Goal: Task Accomplishment & Management: Manage account settings

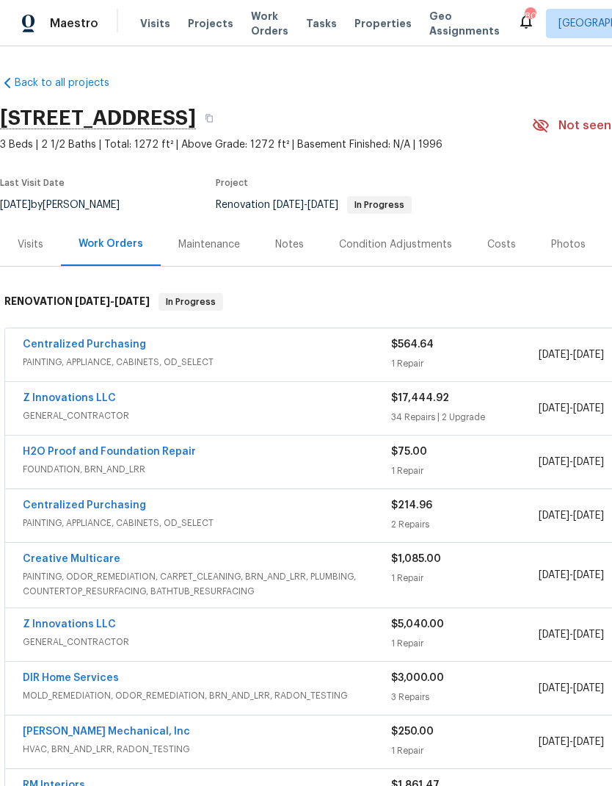
scroll to position [3, 0]
click at [111, 348] on link "Centralized Purchasing" at bounding box center [84, 344] width 123 height 10
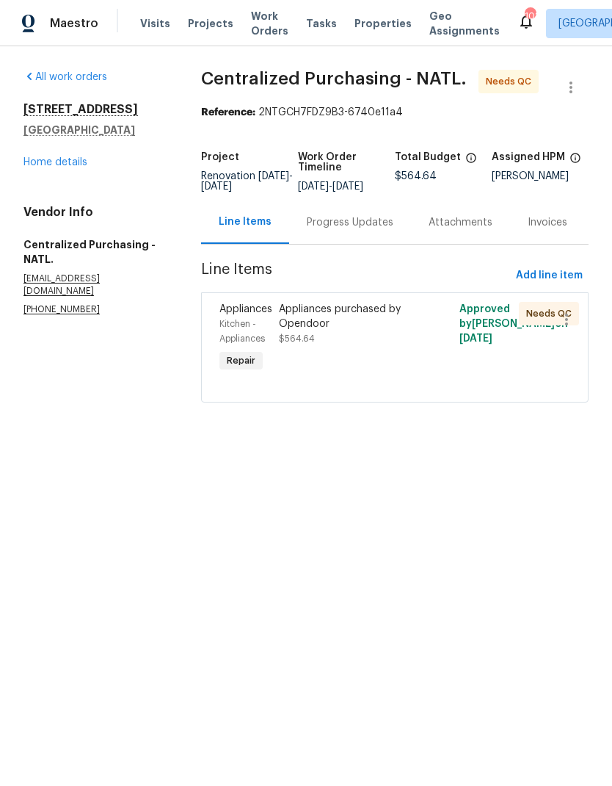
click at [318, 330] on div "Appliances purchased by Opendoor" at bounding box center [349, 316] width 141 height 29
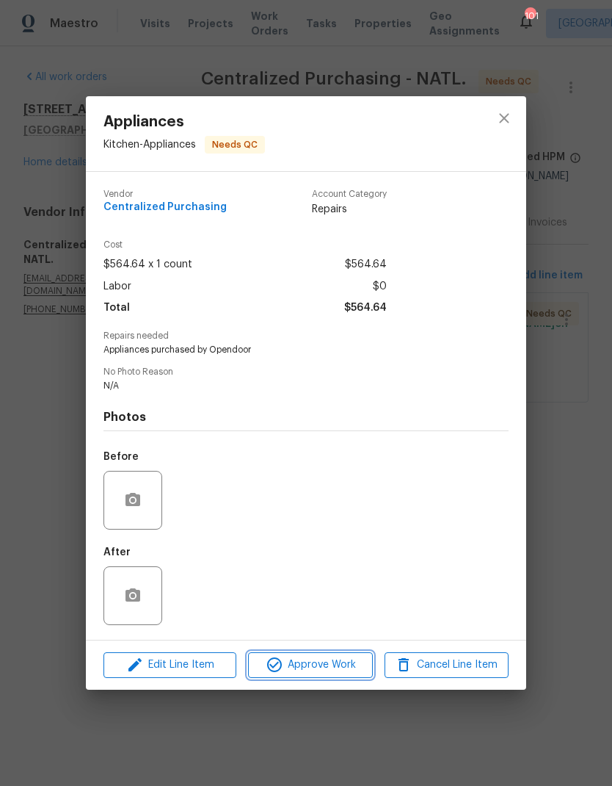
click at [334, 670] on span "Approve Work" at bounding box center [310, 665] width 115 height 18
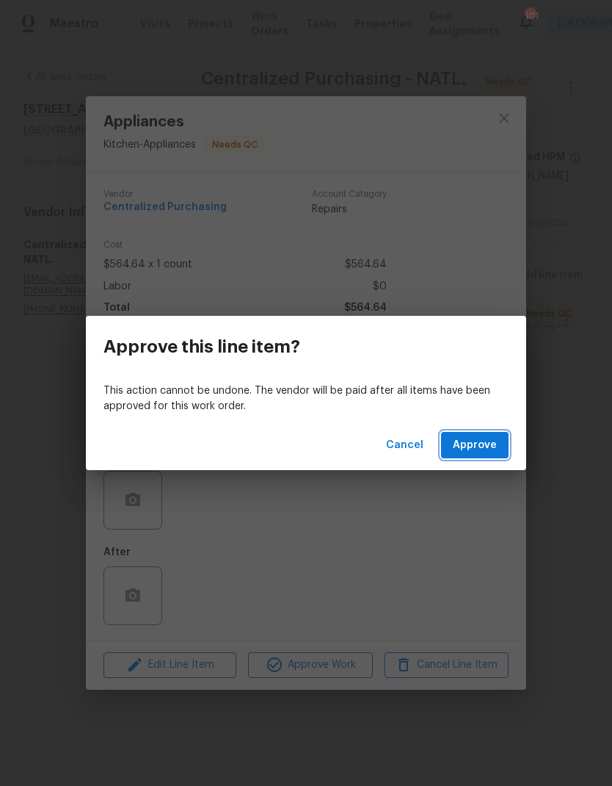
click at [490, 446] on span "Approve" at bounding box center [475, 445] width 44 height 18
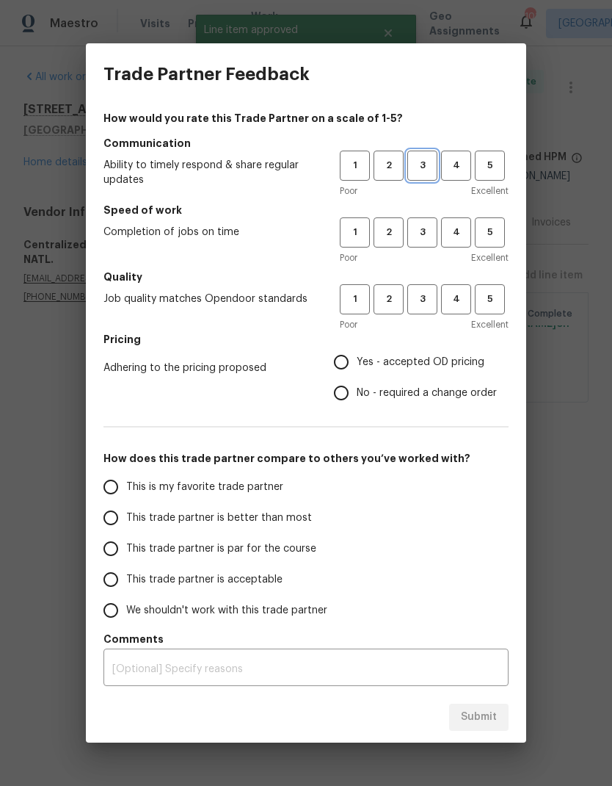
click at [425, 162] on span "3" at bounding box center [422, 165] width 27 height 17
click at [421, 231] on span "3" at bounding box center [422, 232] width 27 height 17
click at [421, 308] on button "3" at bounding box center [422, 299] width 30 height 30
click at [341, 364] on input "Yes - accepted OD pricing" at bounding box center [341, 362] width 31 height 31
radio input "true"
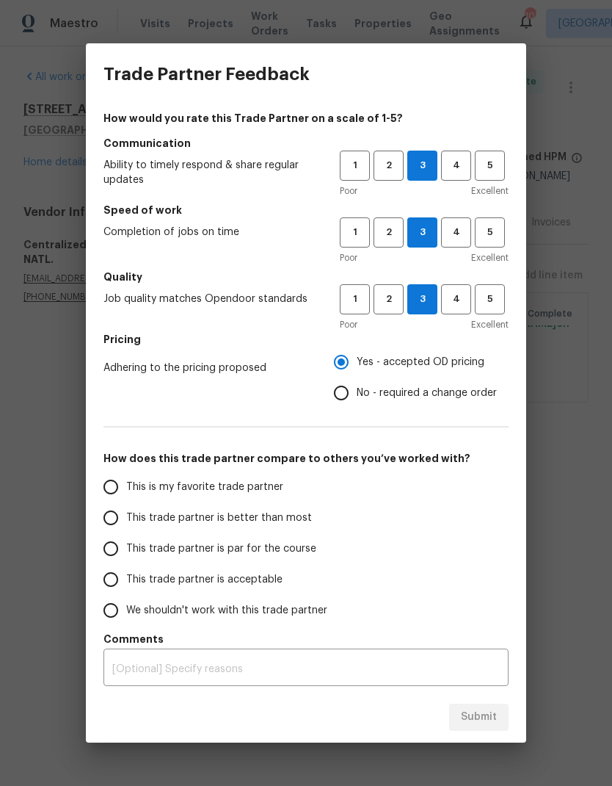
click at [115, 550] on input "This trade partner is par for the course" at bounding box center [110, 548] width 31 height 31
click at [495, 722] on span "Submit" at bounding box center [479, 717] width 36 height 18
radio input "true"
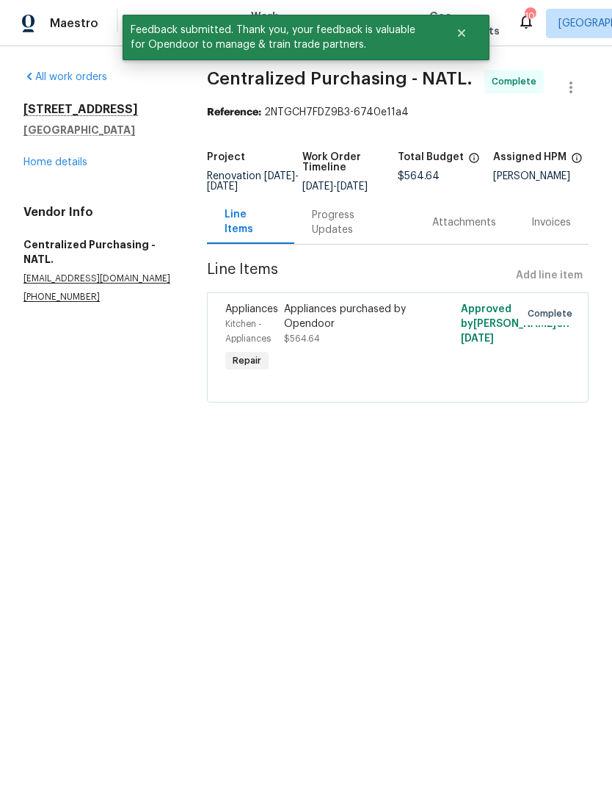
click at [84, 162] on link "Home details" at bounding box center [55, 162] width 64 height 10
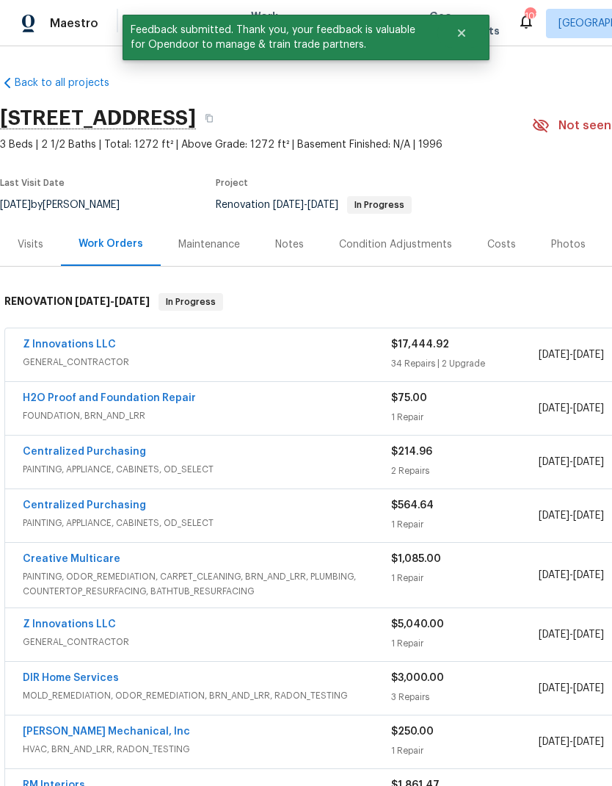
click at [97, 348] on link "Z Innovations LLC" at bounding box center [69, 344] width 93 height 10
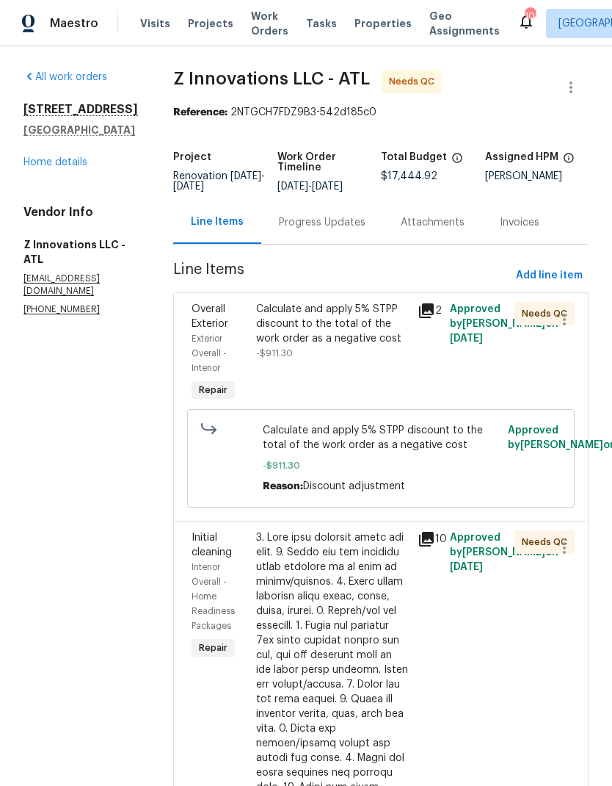
click at [320, 348] on div "Calculate and apply 5% STPP discount to the total of the work order as a negati…" at bounding box center [332, 331] width 153 height 59
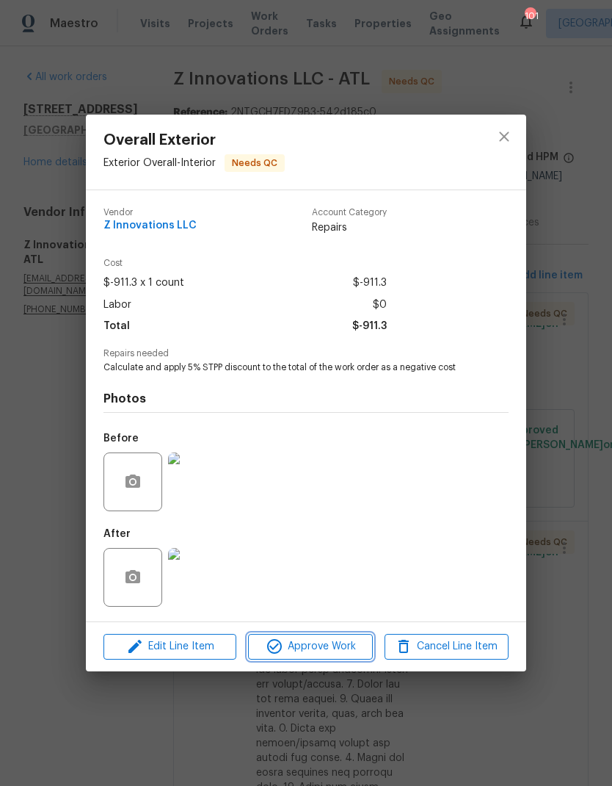
click at [322, 656] on span "Approve Work" at bounding box center [310, 646] width 115 height 18
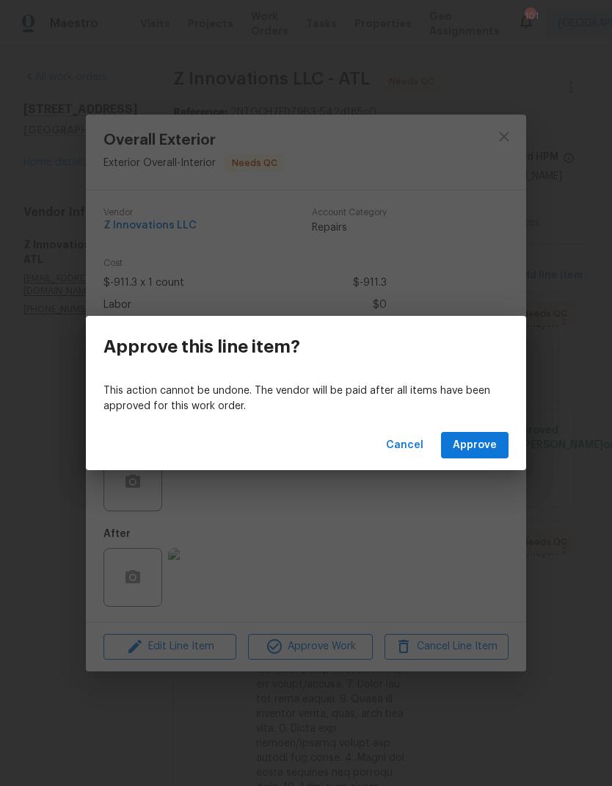
click at [479, 451] on span "Approve" at bounding box center [475, 445] width 44 height 18
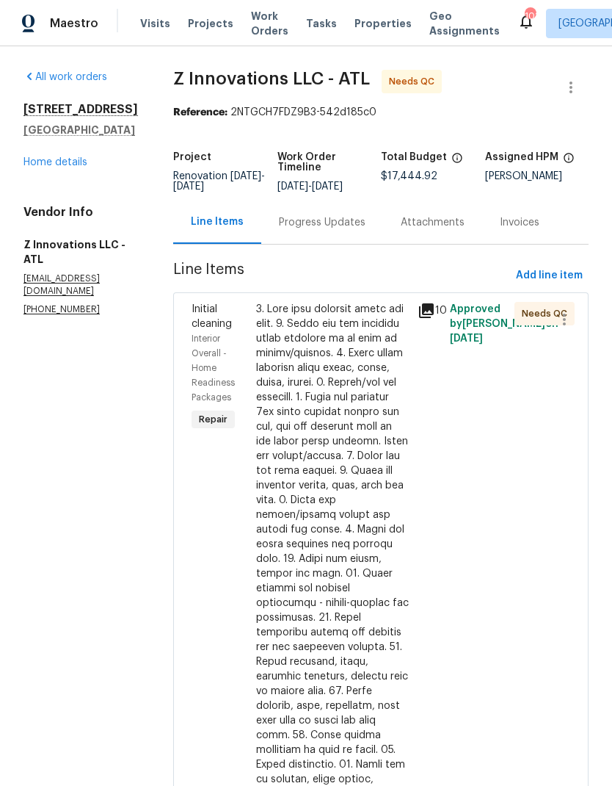
click at [69, 167] on link "Home details" at bounding box center [55, 162] width 64 height 10
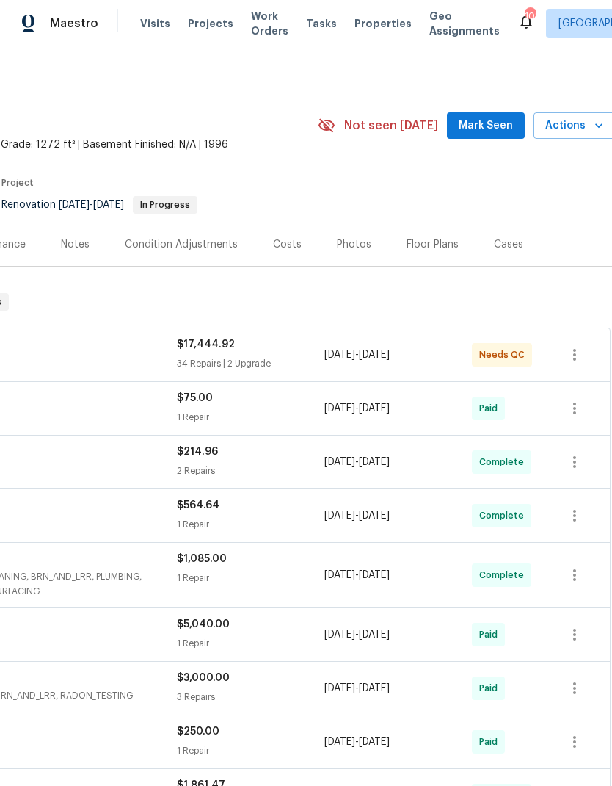
scroll to position [0, 214]
click at [584, 128] on span "Actions" at bounding box center [574, 126] width 58 height 18
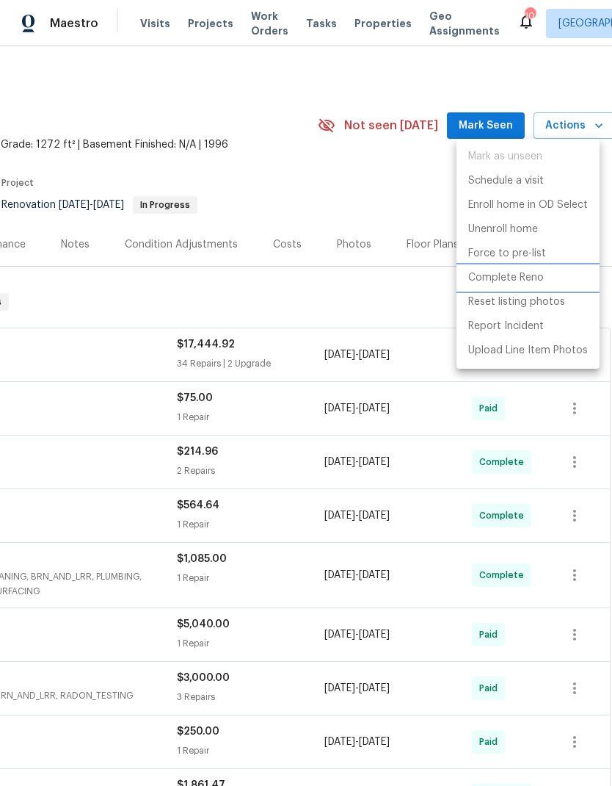
click at [500, 278] on p "Complete Reno" at bounding box center [506, 277] width 76 height 15
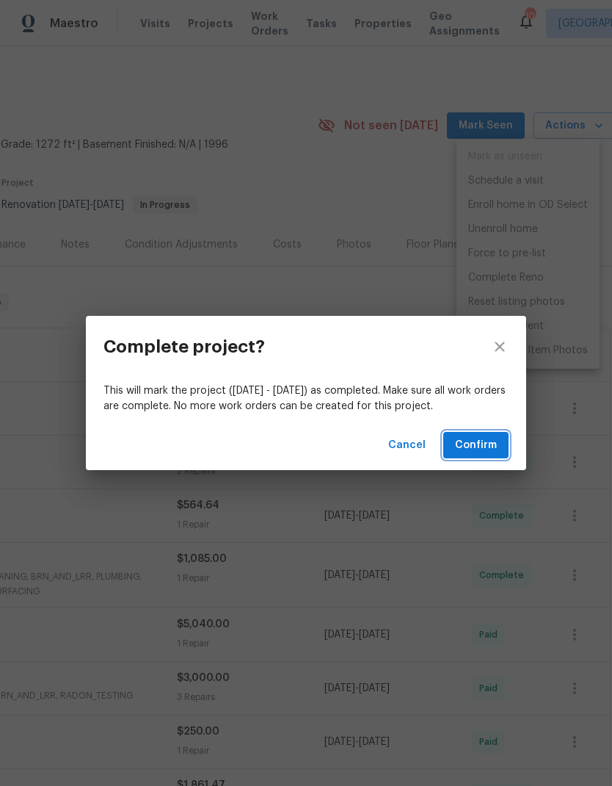
click at [483, 454] on button "Confirm" at bounding box center [475, 445] width 65 height 27
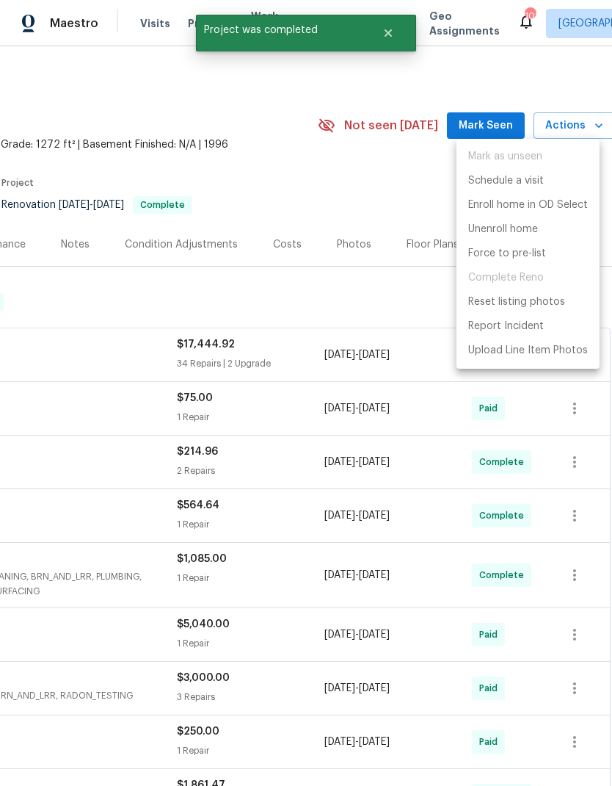
click at [339, 189] on div at bounding box center [306, 393] width 612 height 786
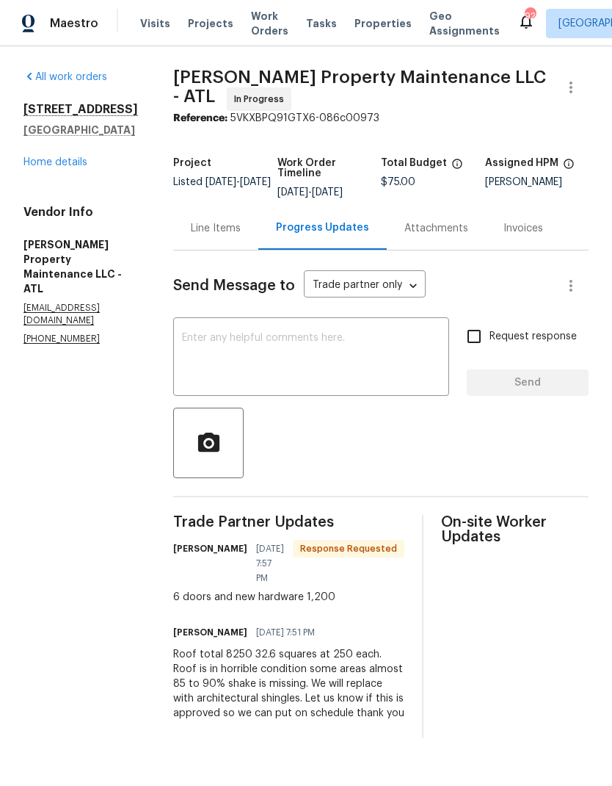
click at [214, 230] on div "Line Items" at bounding box center [216, 228] width 50 height 15
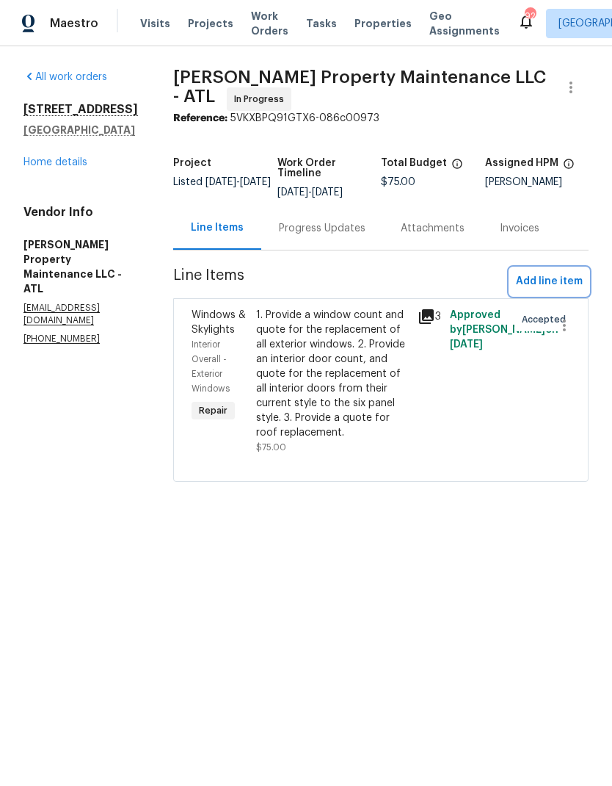
click at [570, 281] on span "Add line item" at bounding box center [549, 281] width 67 height 18
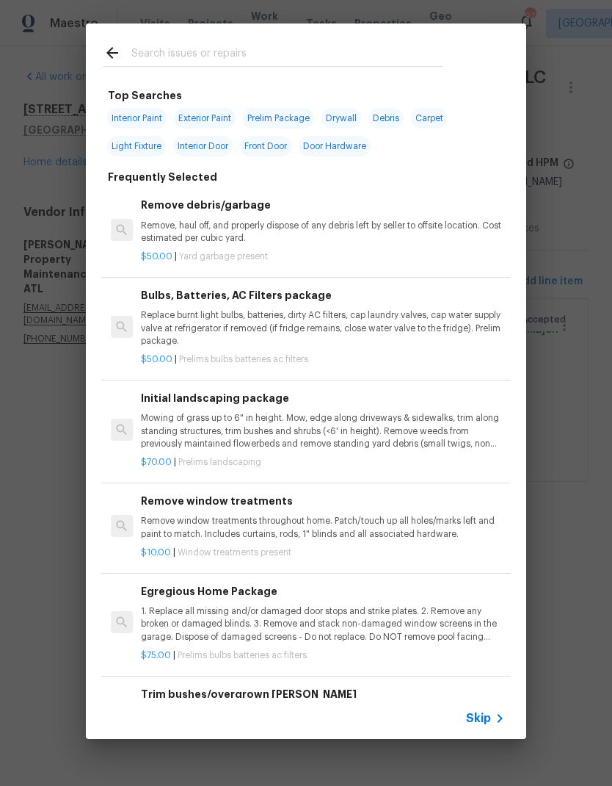
click at [253, 50] on input "text" at bounding box center [286, 55] width 311 height 22
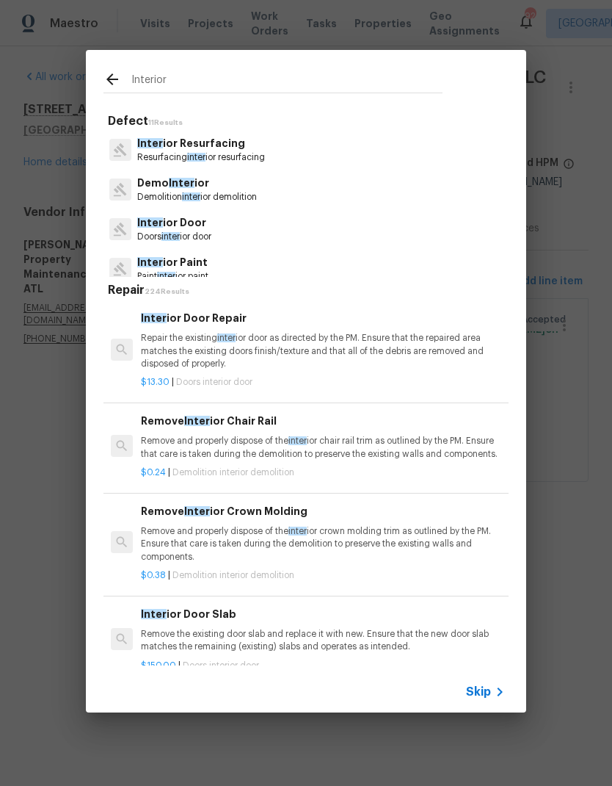
type input "Interior"
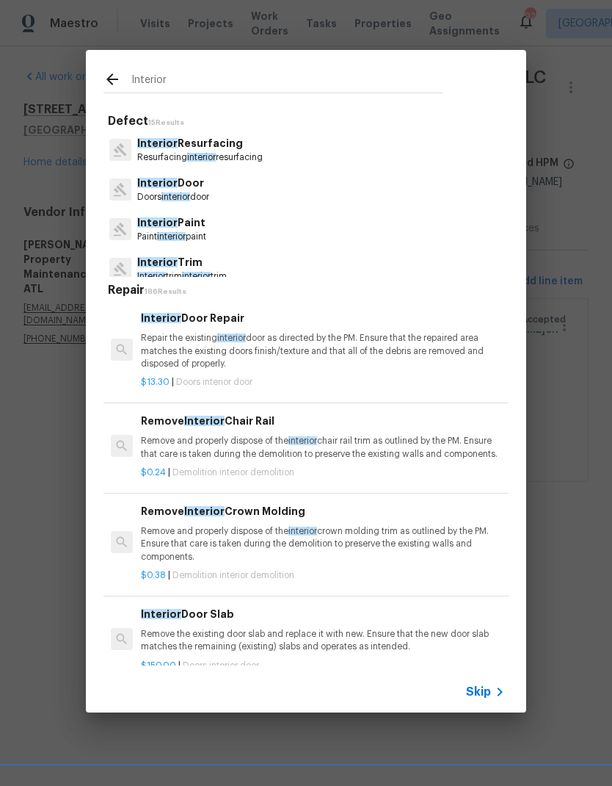
click at [197, 197] on p "Doors interior door" at bounding box center [173, 197] width 72 height 12
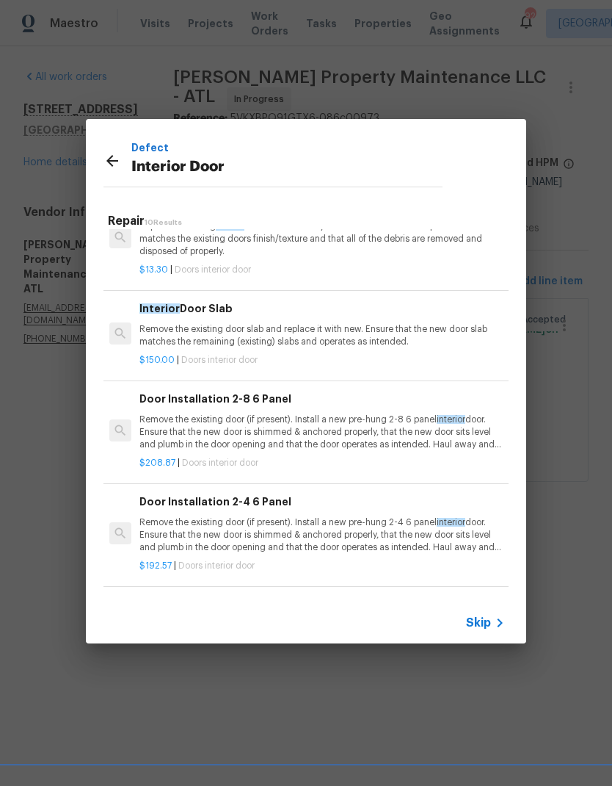
scroll to position [42, 1]
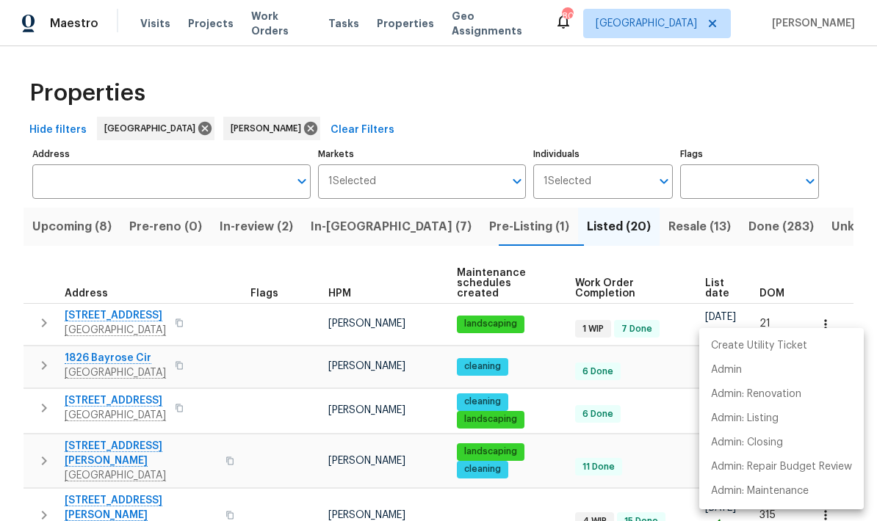
click at [367, 233] on div at bounding box center [438, 260] width 877 height 521
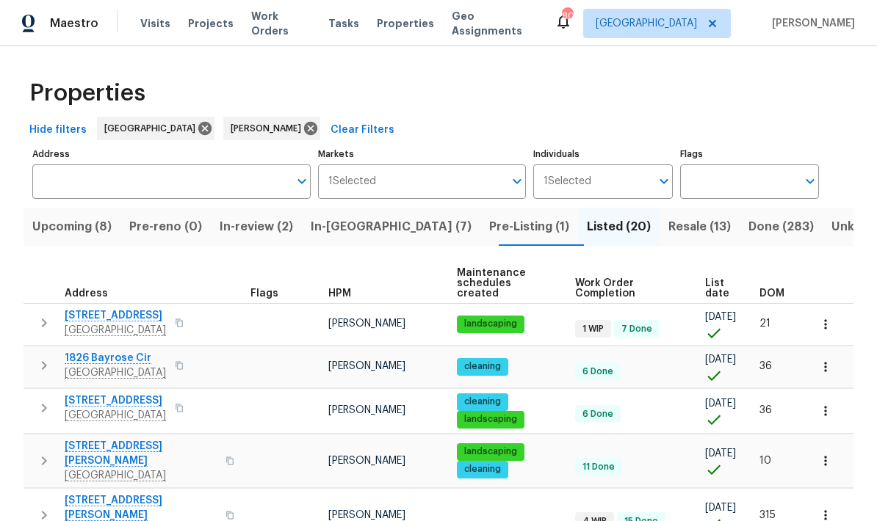
click at [365, 231] on span "In-[GEOGRAPHIC_DATA] (7)" at bounding box center [391, 227] width 161 height 21
